Goal: Task Accomplishment & Management: Manage account settings

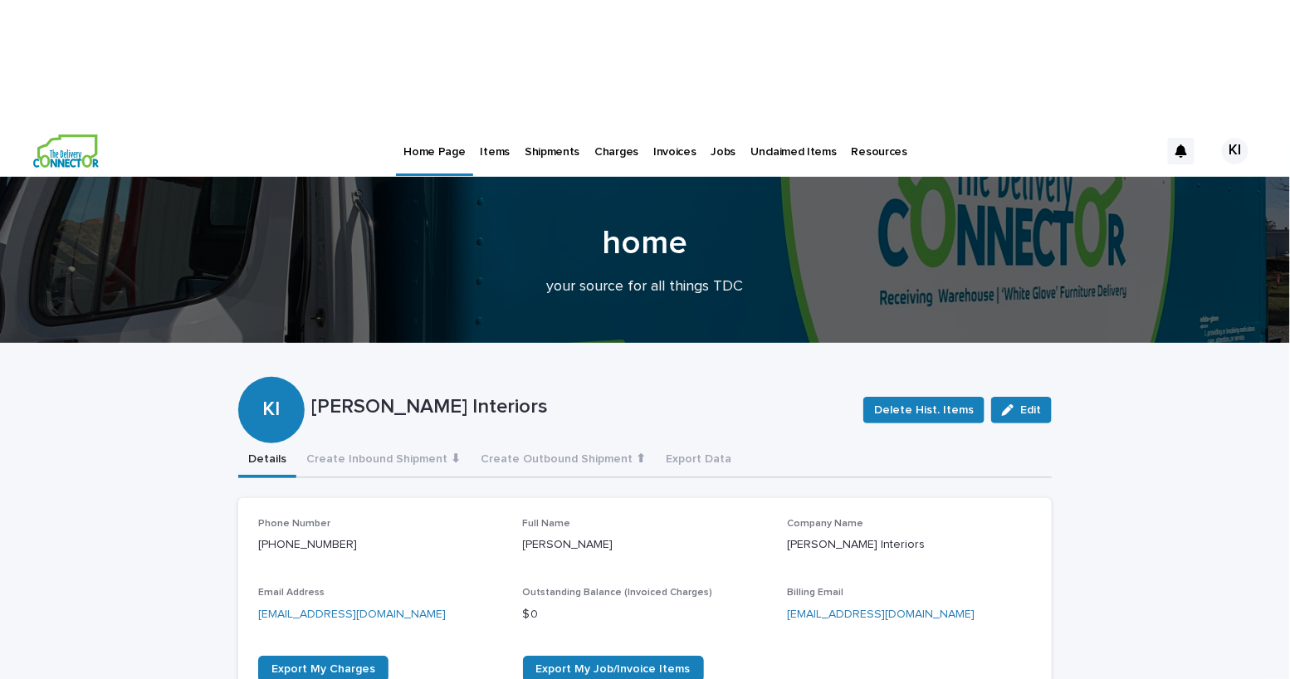
click at [490, 124] on p "Items" at bounding box center [495, 141] width 29 height 35
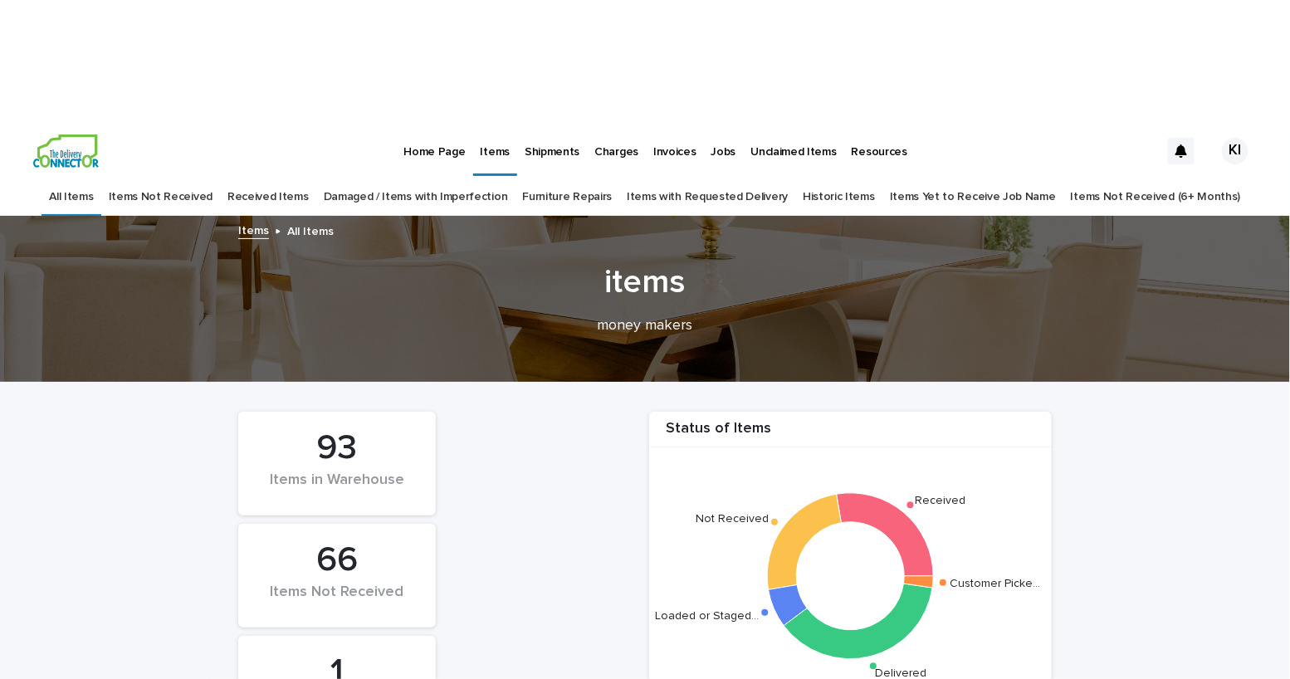
click at [290, 178] on link "Received Items" at bounding box center [267, 197] width 81 height 39
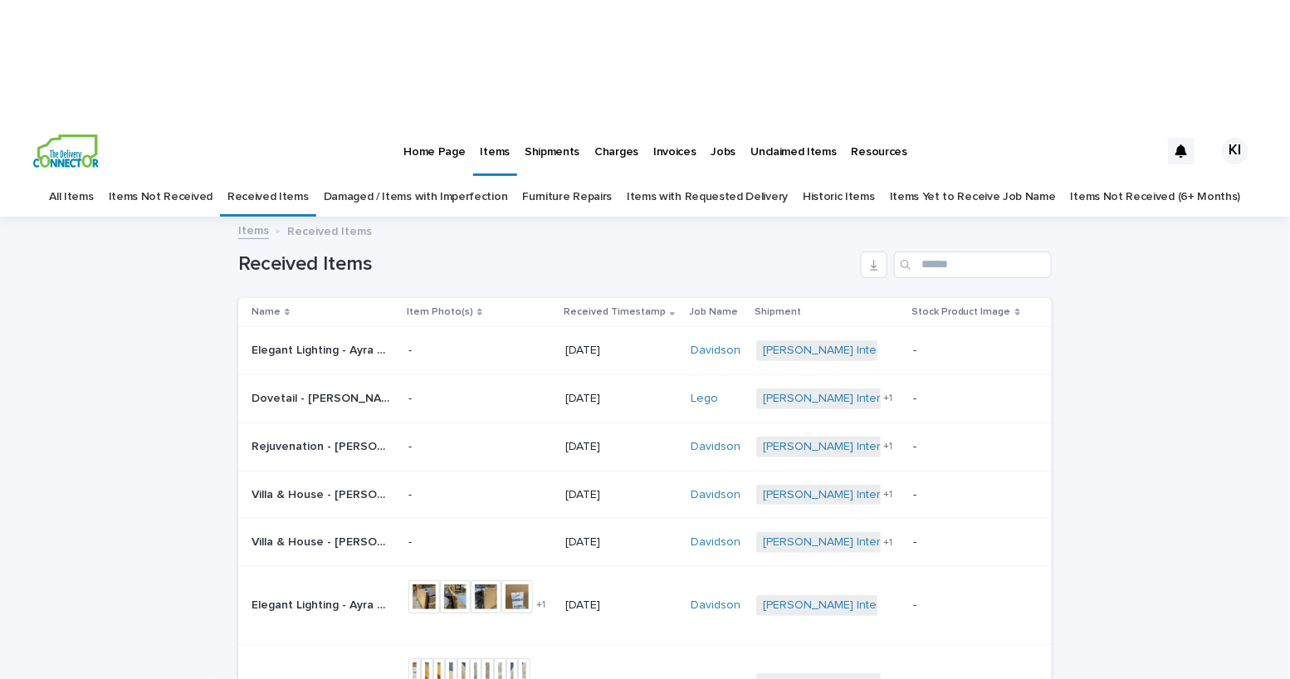
click at [454, 178] on link "Damaged / Items with Imperfection" at bounding box center [416, 197] width 184 height 39
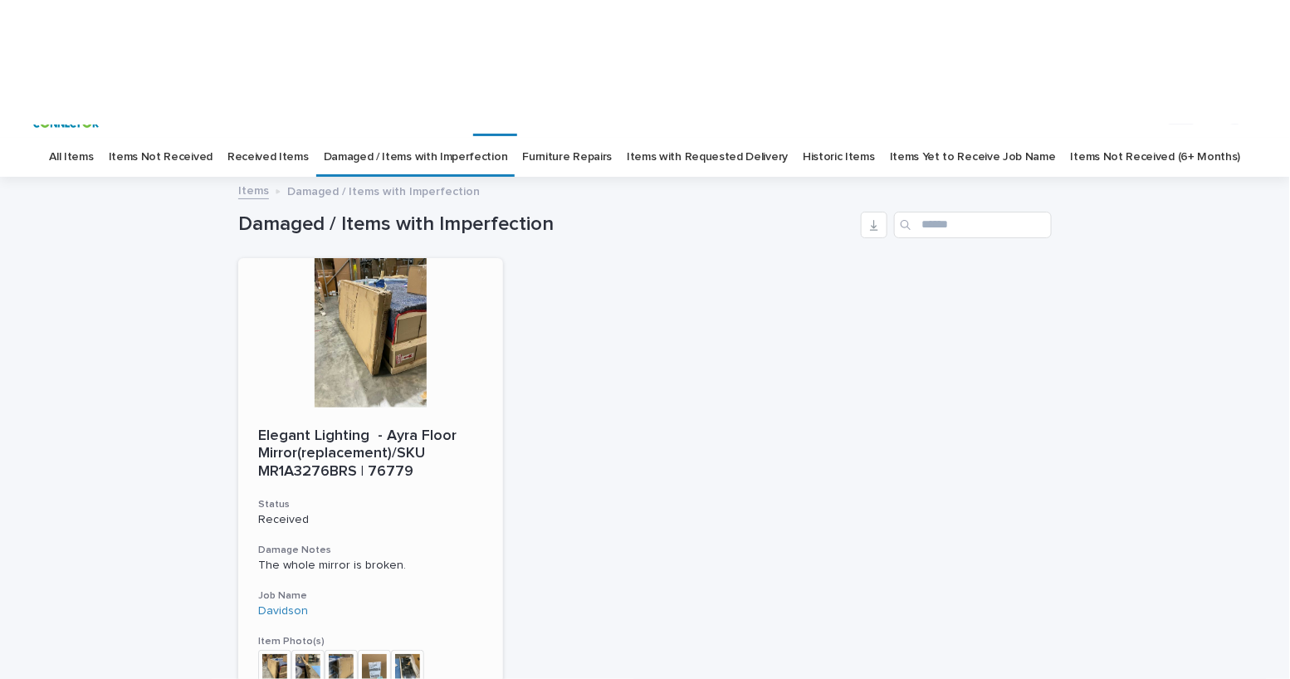
scroll to position [41, 0]
click at [294, 137] on link "Received Items" at bounding box center [267, 156] width 81 height 39
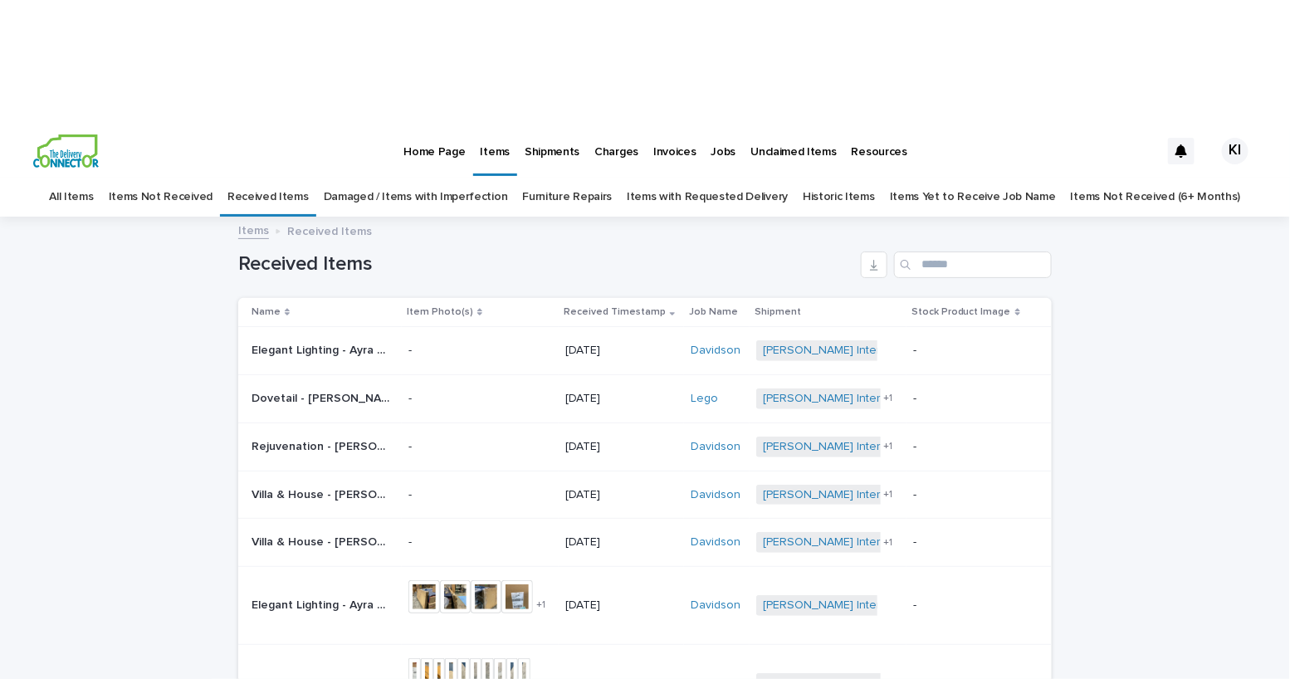
click at [417, 178] on link "Damaged / Items with Imperfection" at bounding box center [416, 197] width 184 height 39
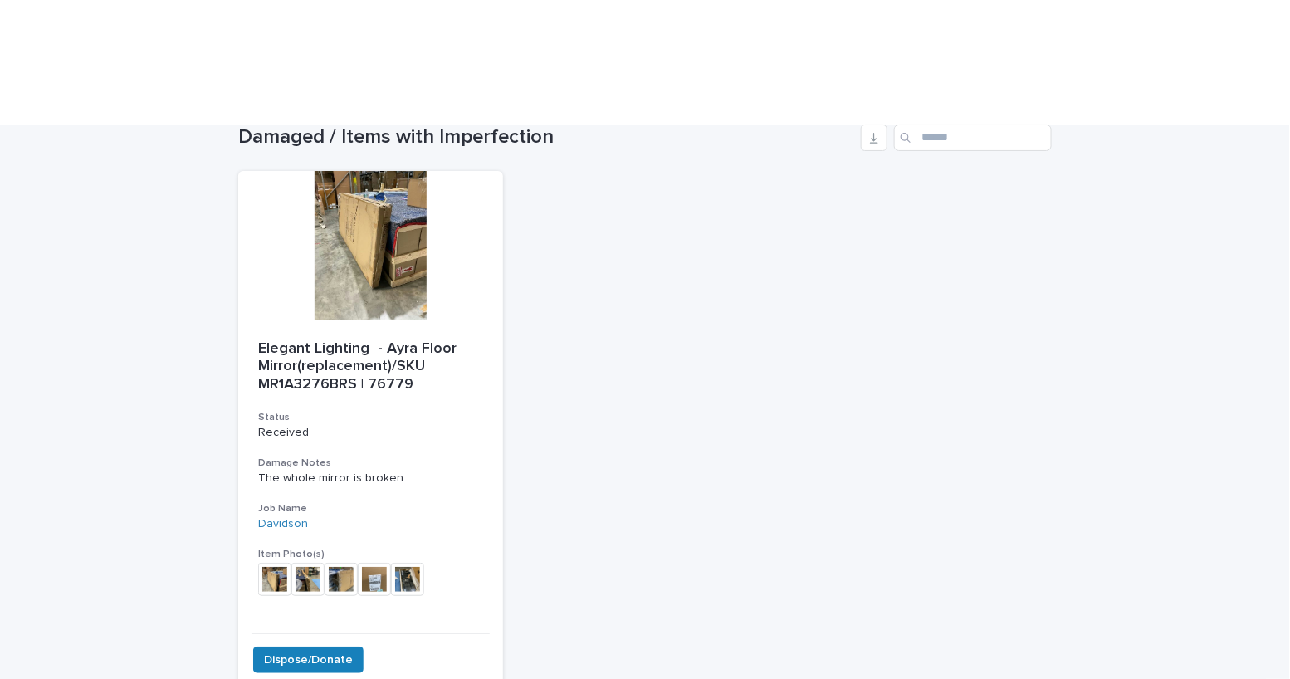
scroll to position [149, 0]
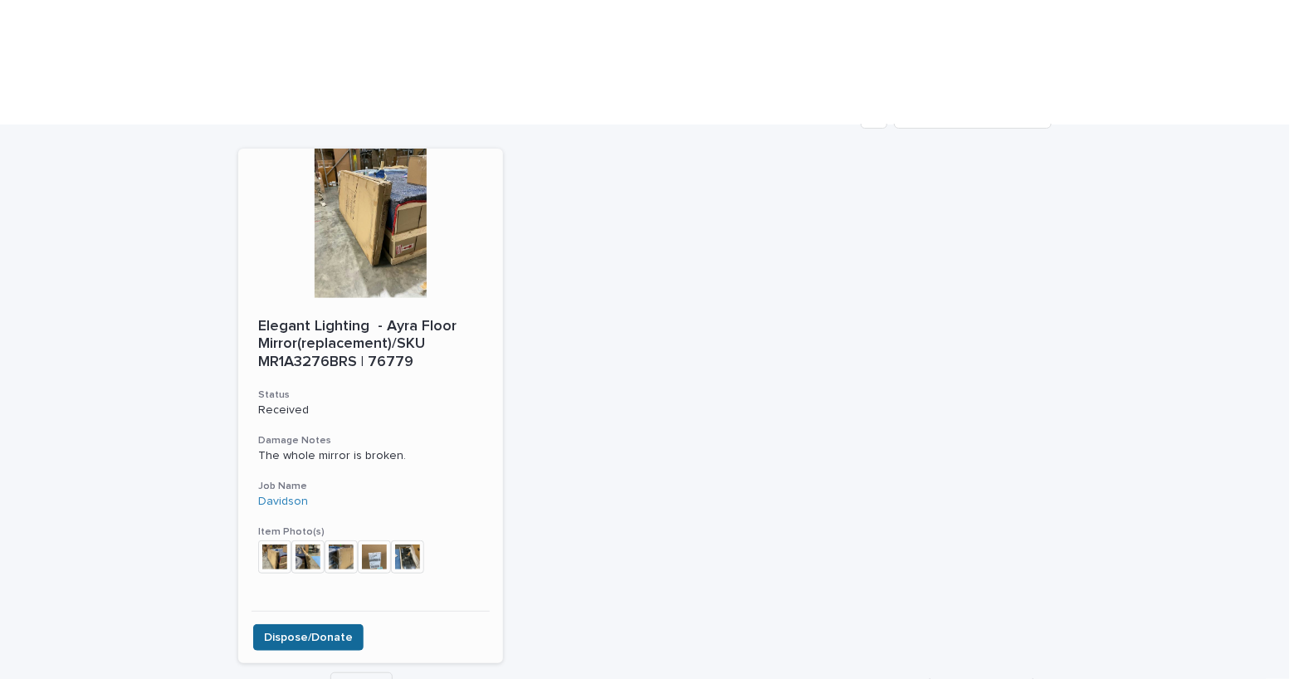
click at [320, 629] on span "Dispose/Donate" at bounding box center [308, 637] width 89 height 17
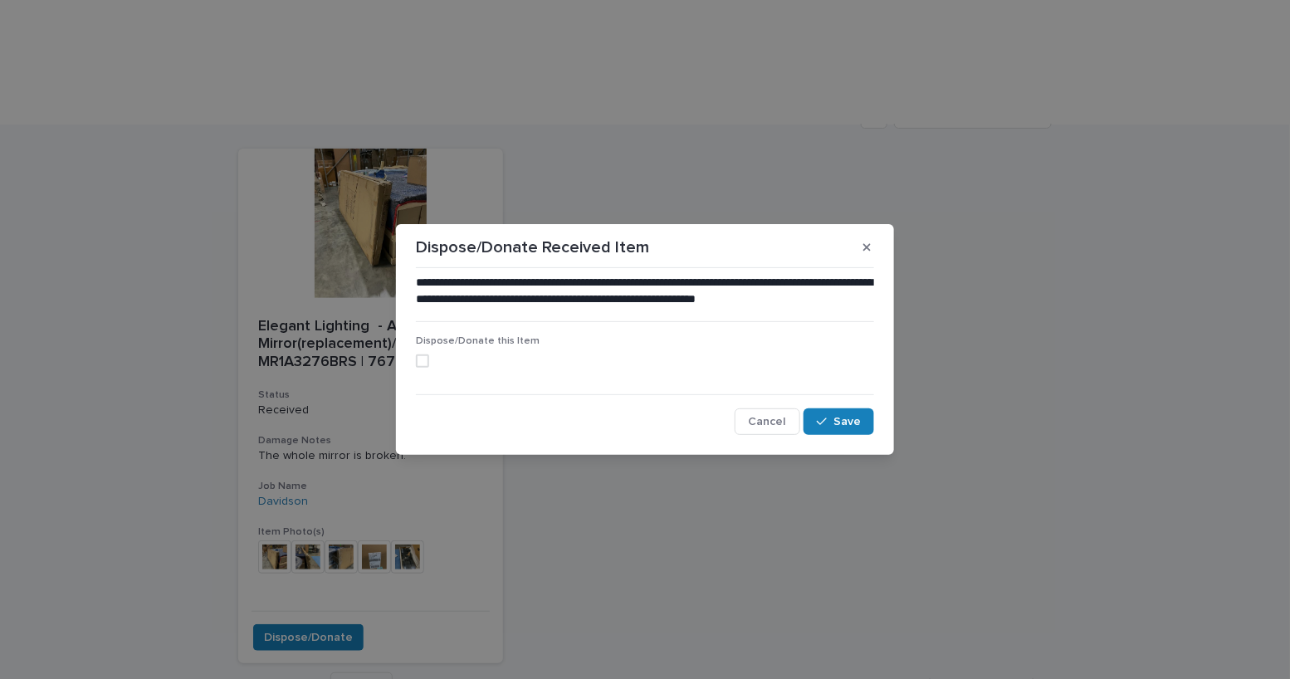
click at [420, 360] on span at bounding box center [422, 360] width 13 height 13
click at [854, 428] on button "Save" at bounding box center [838, 421] width 71 height 27
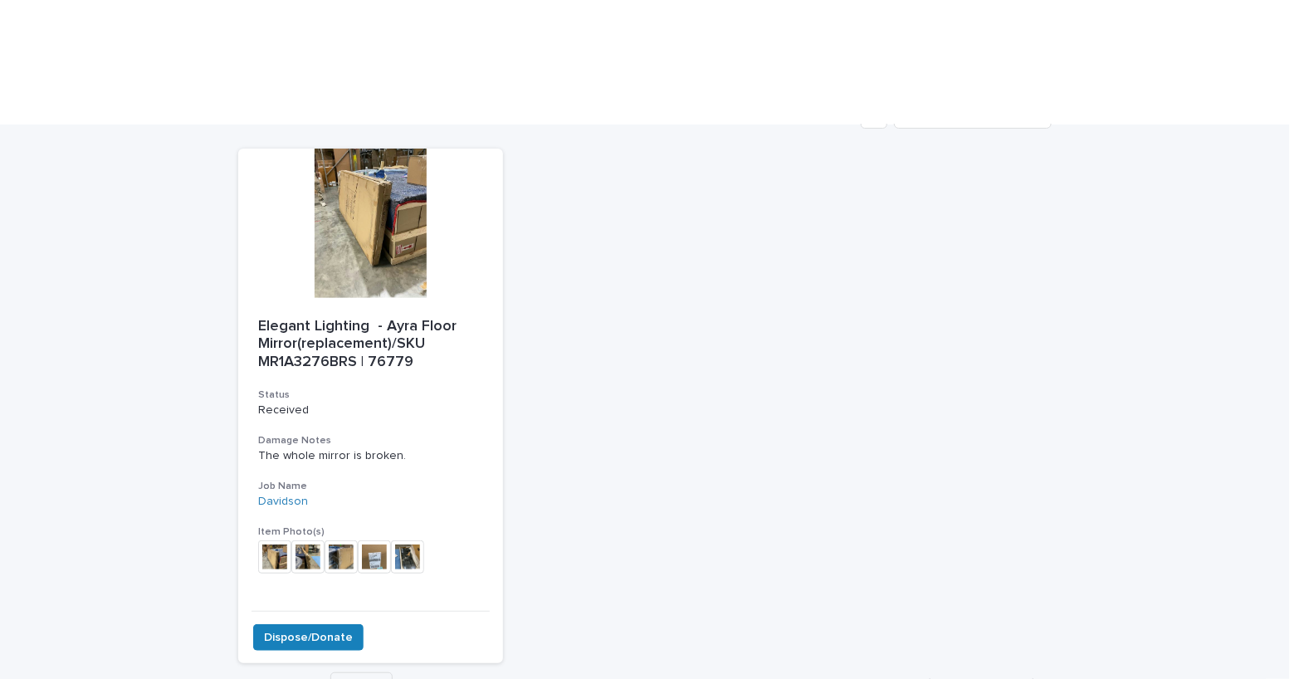
scroll to position [0, 0]
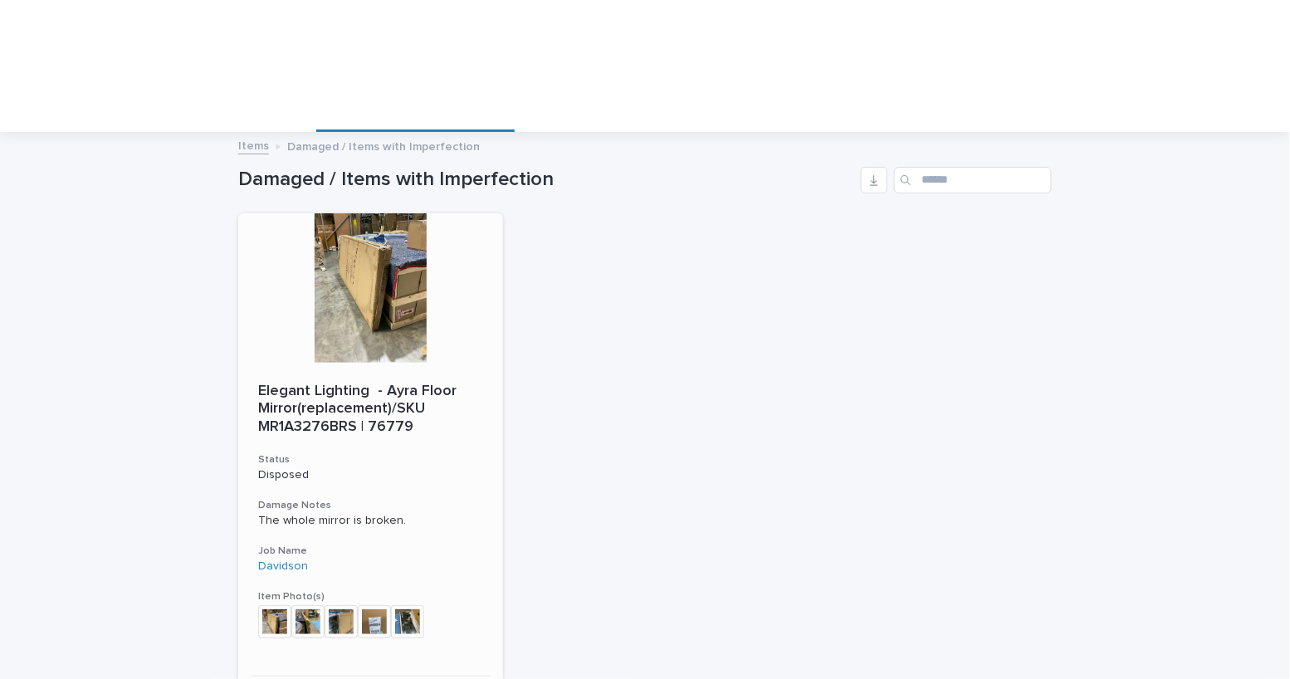
scroll to position [76, 0]
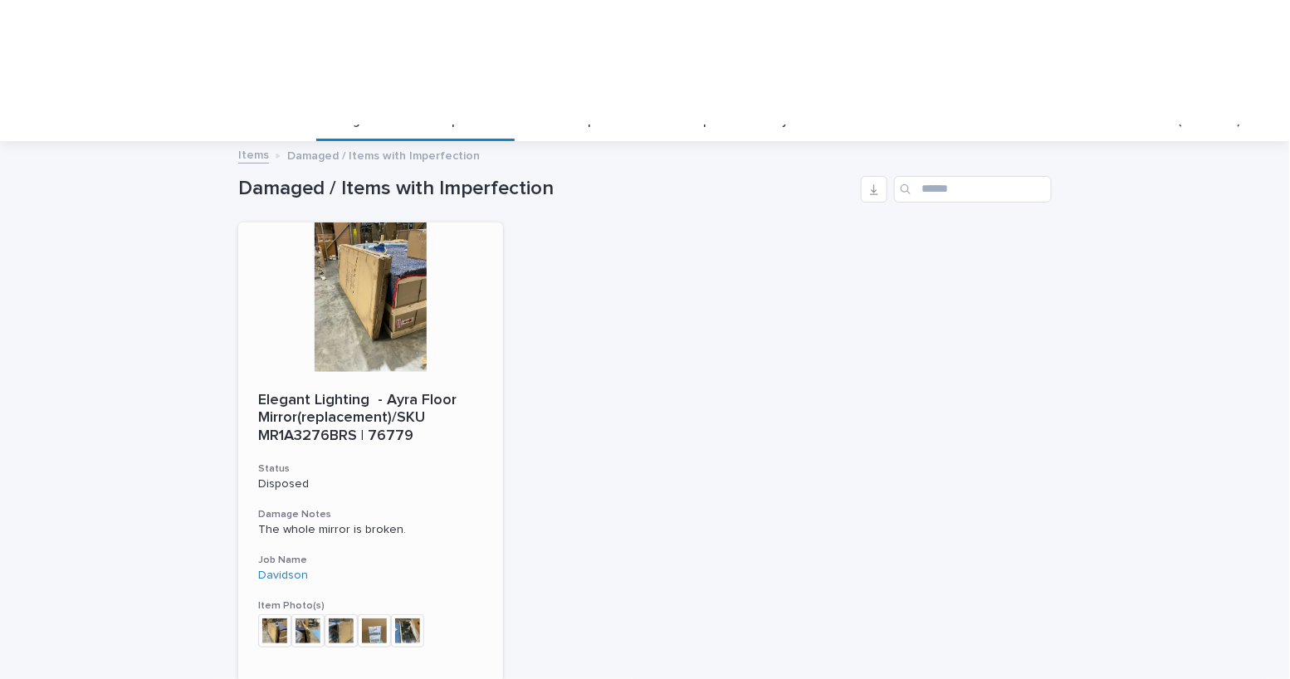
click at [308, 550] on div "Elegant Lighting - Ayra Floor Mirror(replacement)/SKU MR1A3276BRS | 76779 Statu…" at bounding box center [370, 528] width 265 height 313
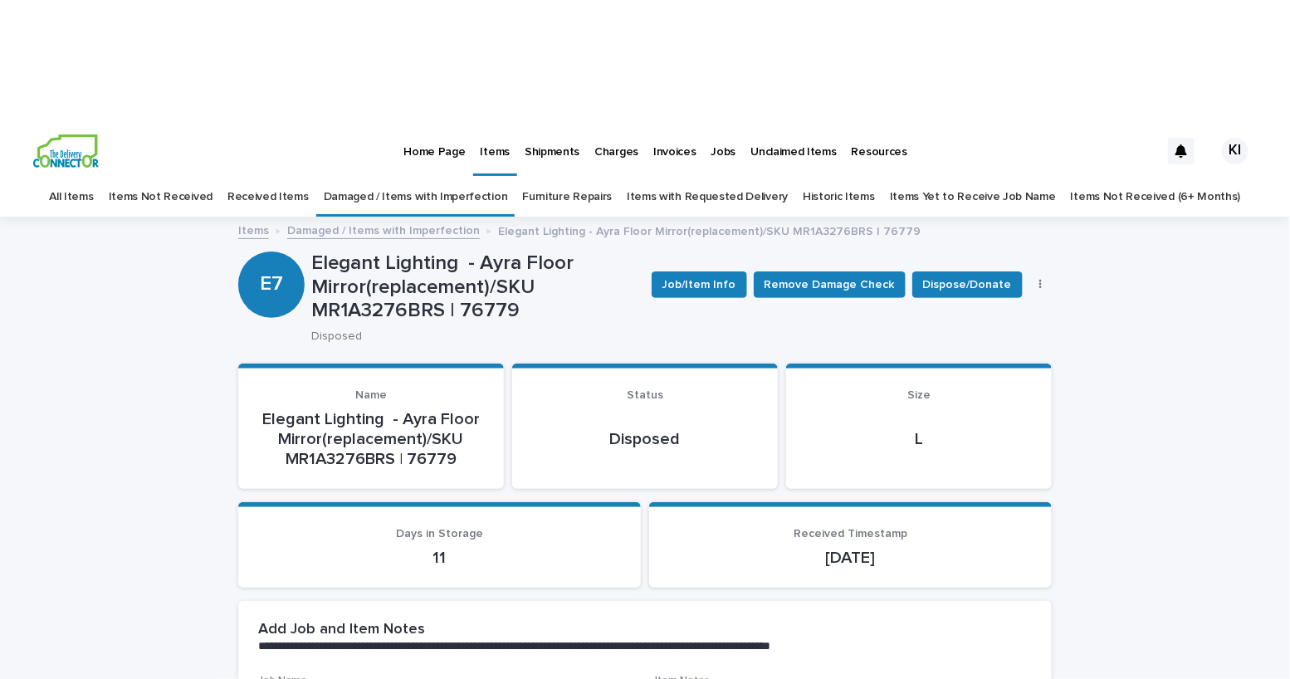
click at [416, 178] on link "Damaged / Items with Imperfection" at bounding box center [416, 197] width 184 height 39
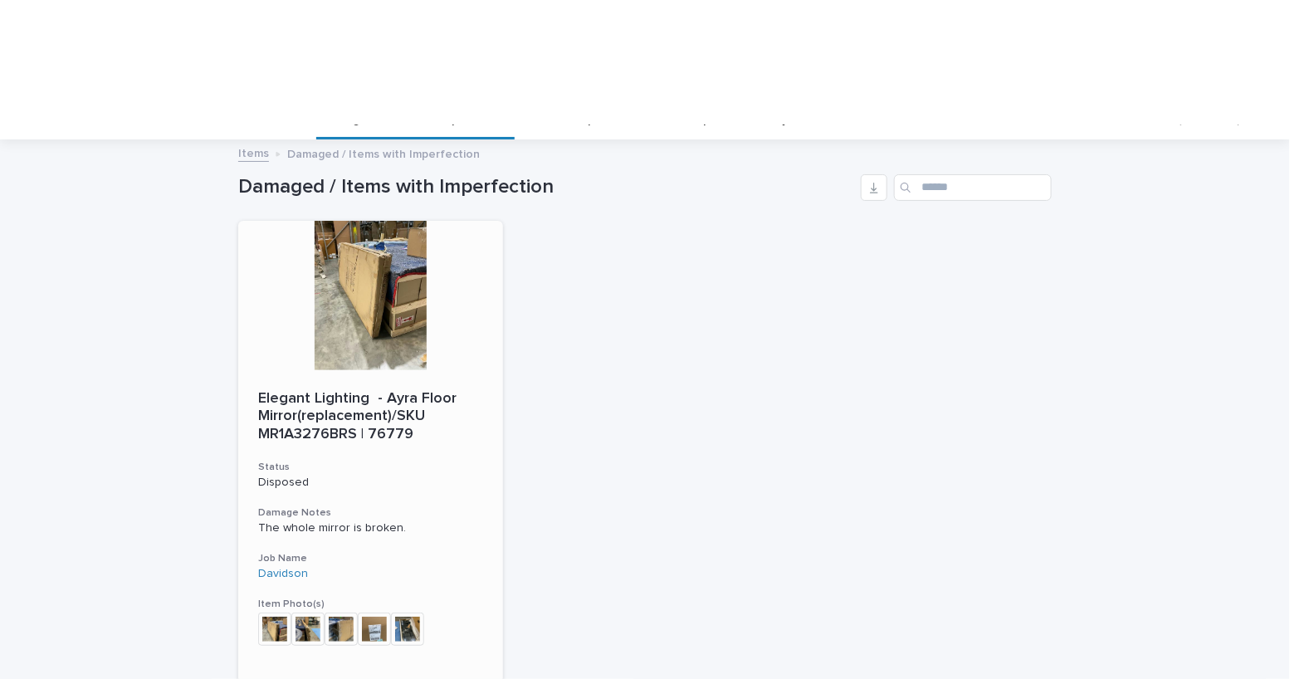
scroll to position [79, 0]
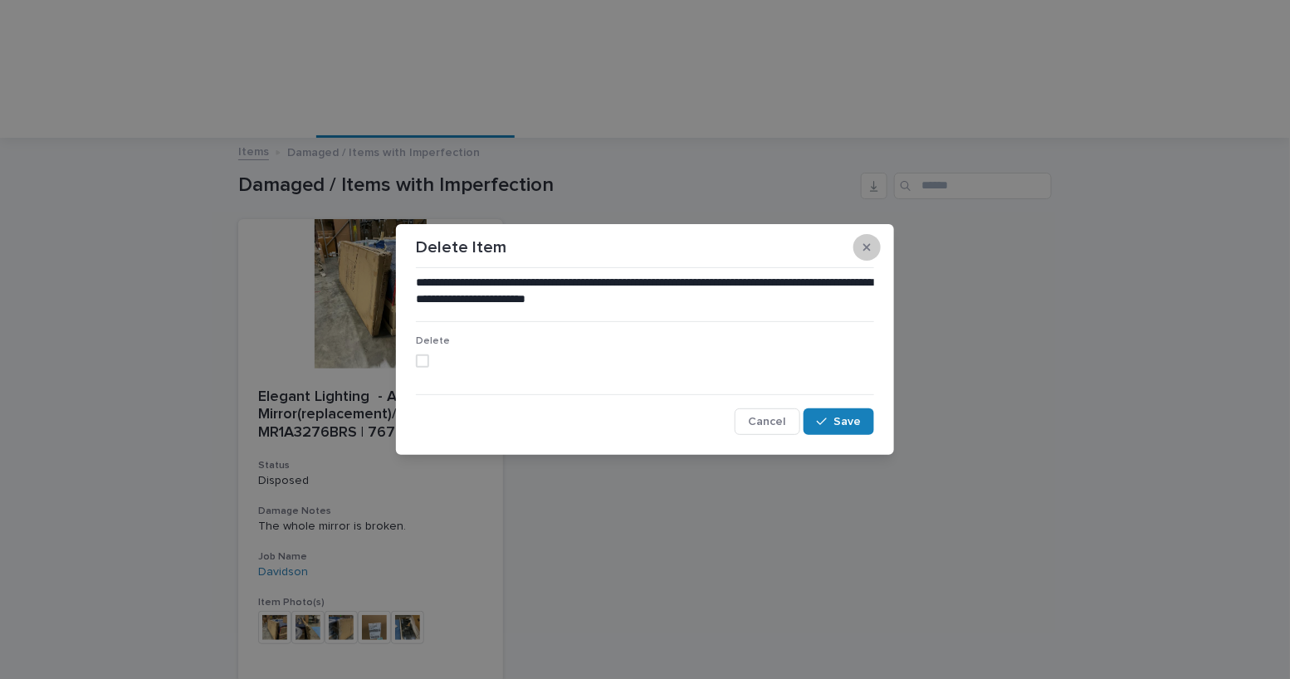
click at [866, 250] on icon "button" at bounding box center [866, 248] width 7 height 12
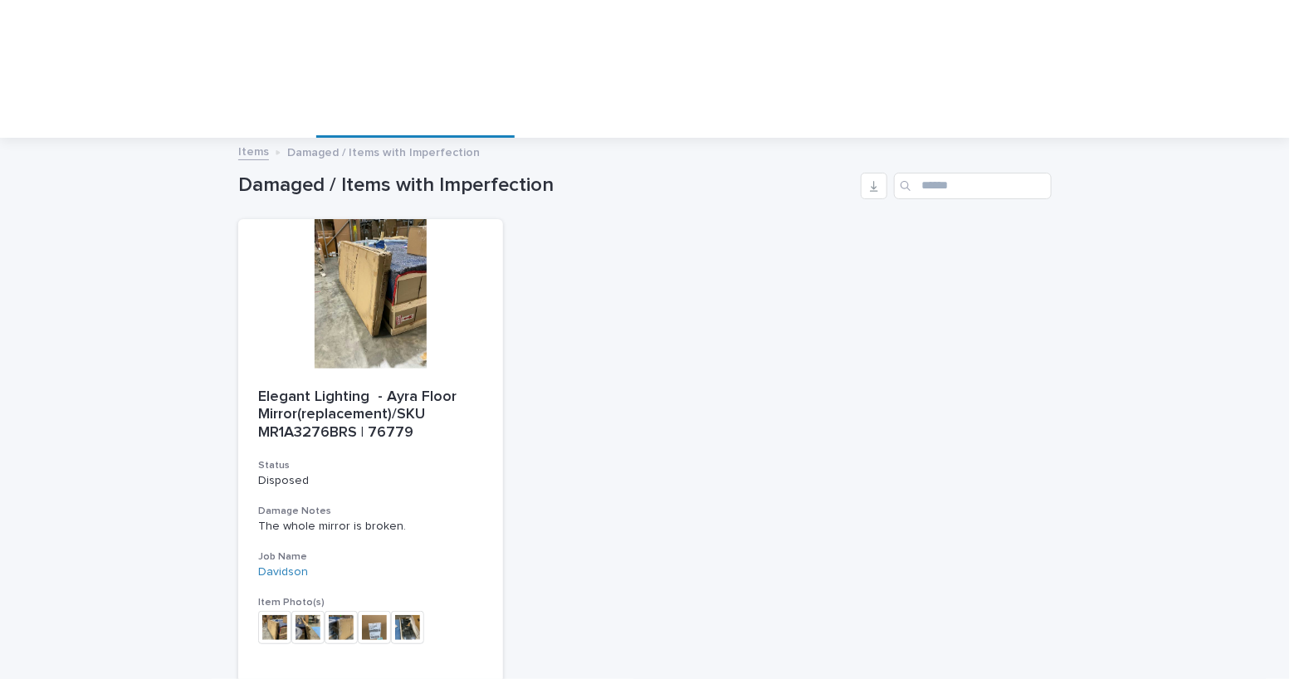
scroll to position [0, 0]
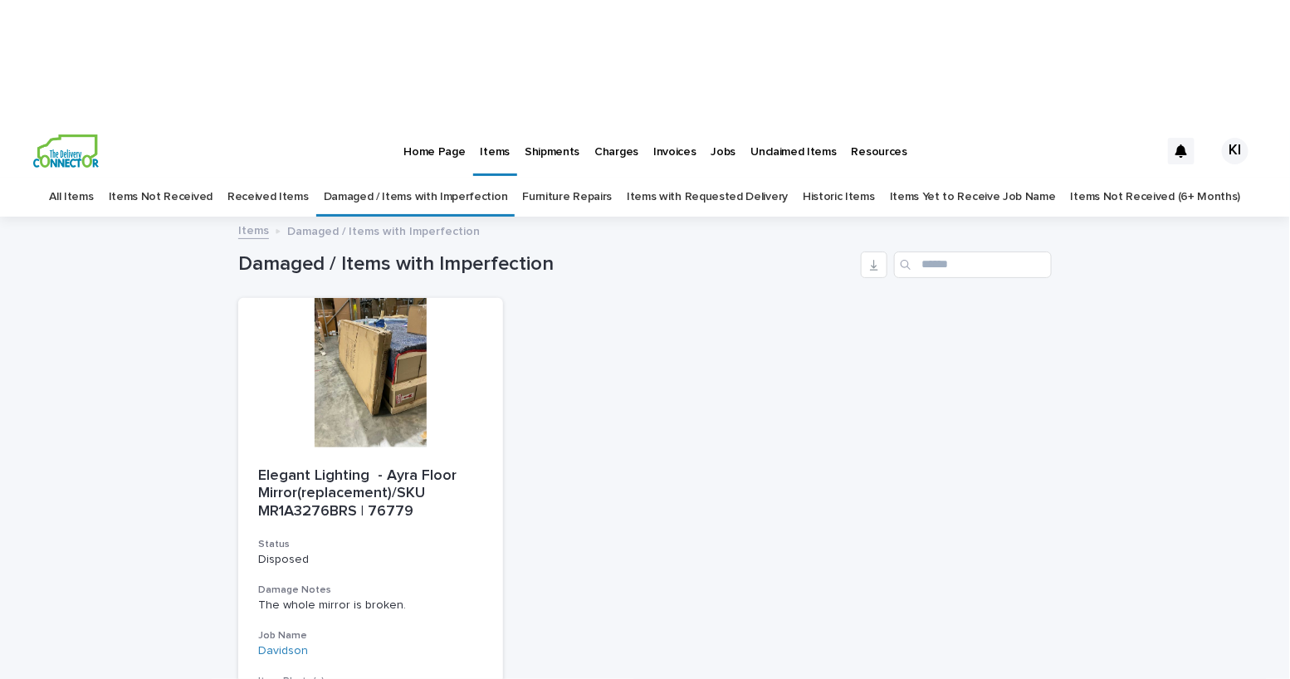
click at [309, 178] on link "Received Items" at bounding box center [267, 197] width 81 height 39
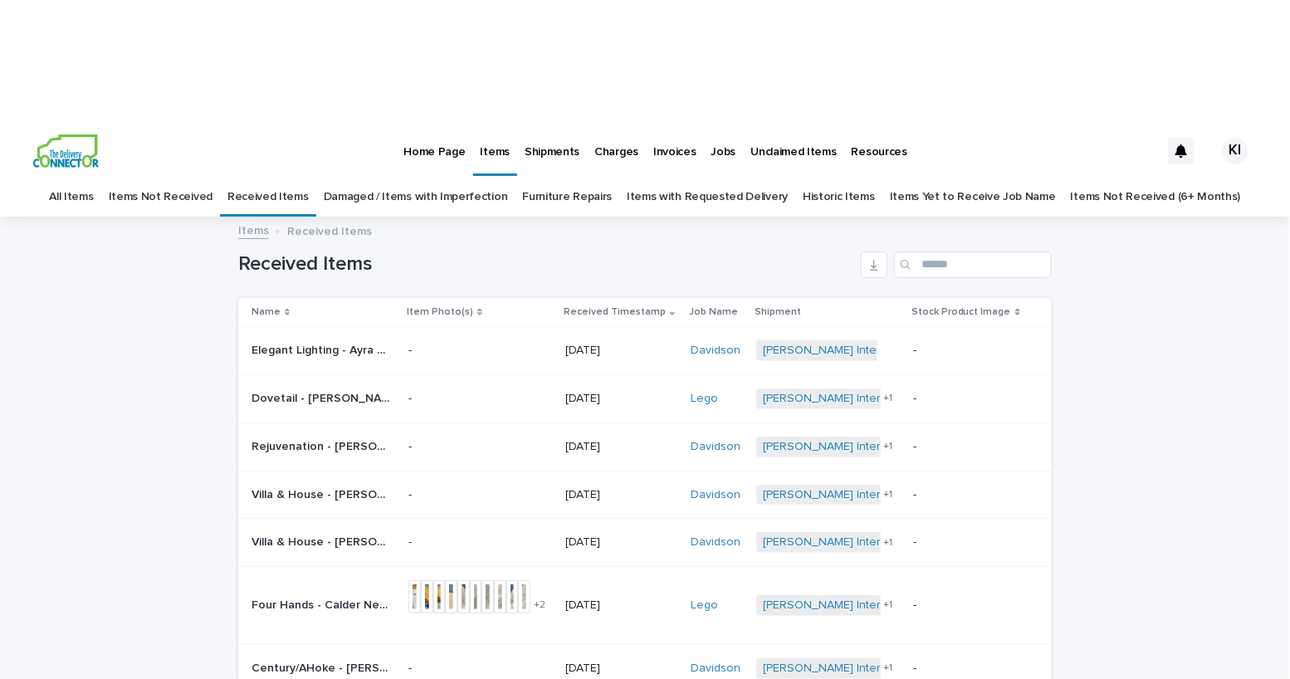
click at [93, 178] on link "All Items" at bounding box center [71, 197] width 44 height 39
